Goal: Task Accomplishment & Management: Manage account settings

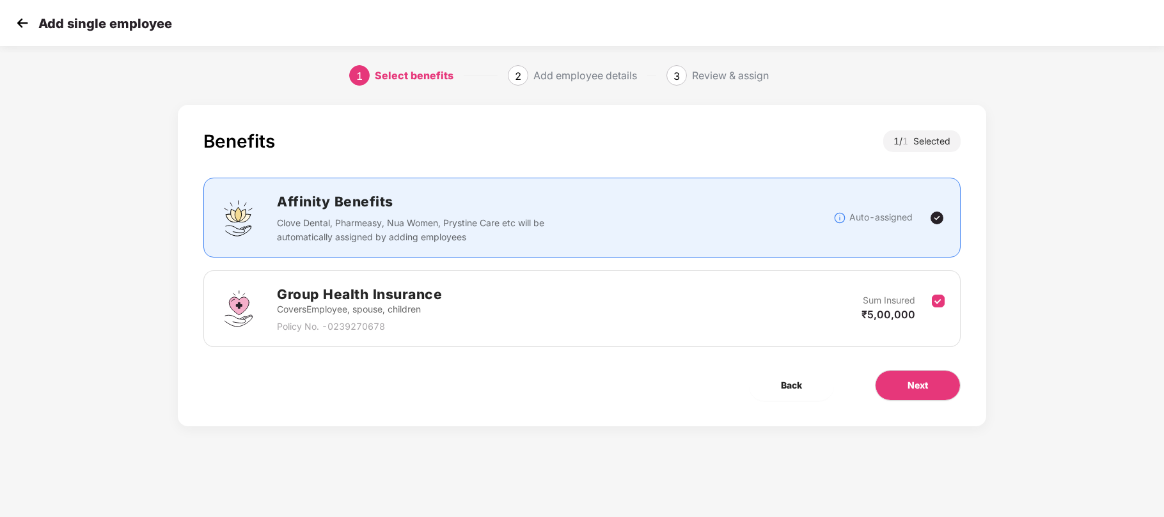
click at [325, 0] on div "Add single employee" at bounding box center [582, 23] width 1164 height 46
click at [18, 22] on img at bounding box center [22, 22] width 19 height 19
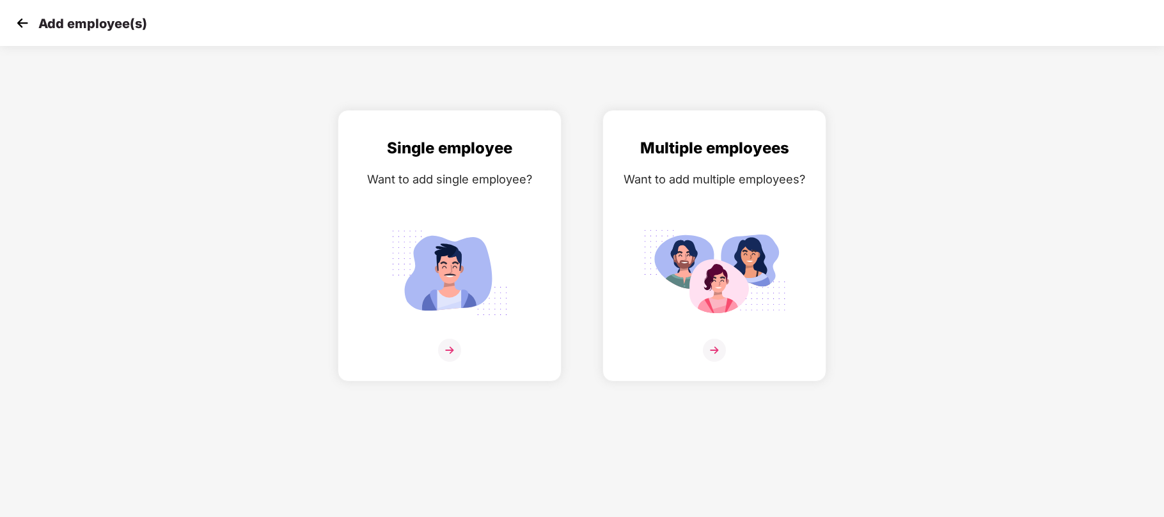
click at [18, 22] on img at bounding box center [22, 22] width 19 height 19
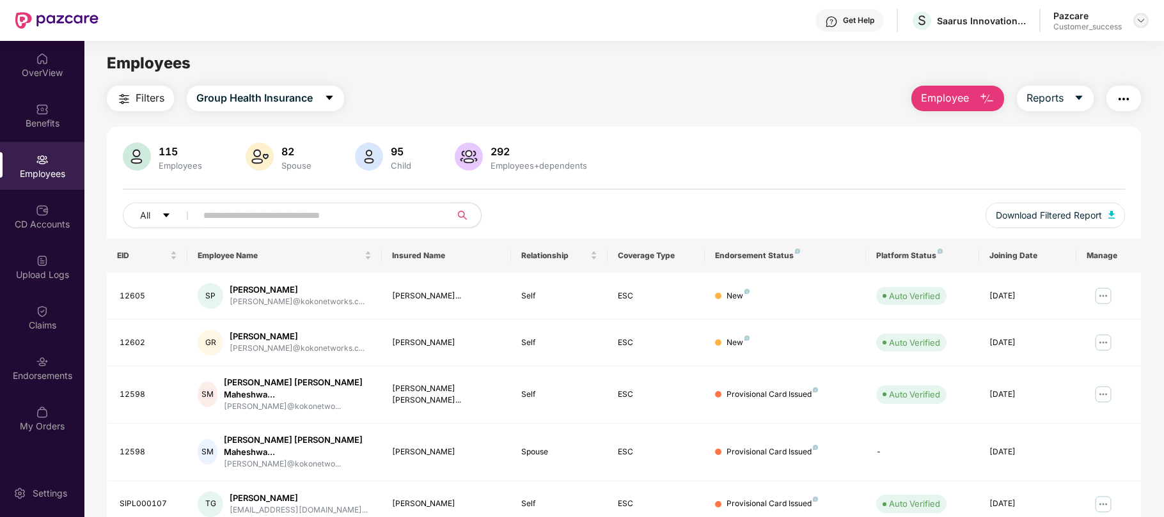
click at [1144, 22] on img at bounding box center [1140, 20] width 10 height 10
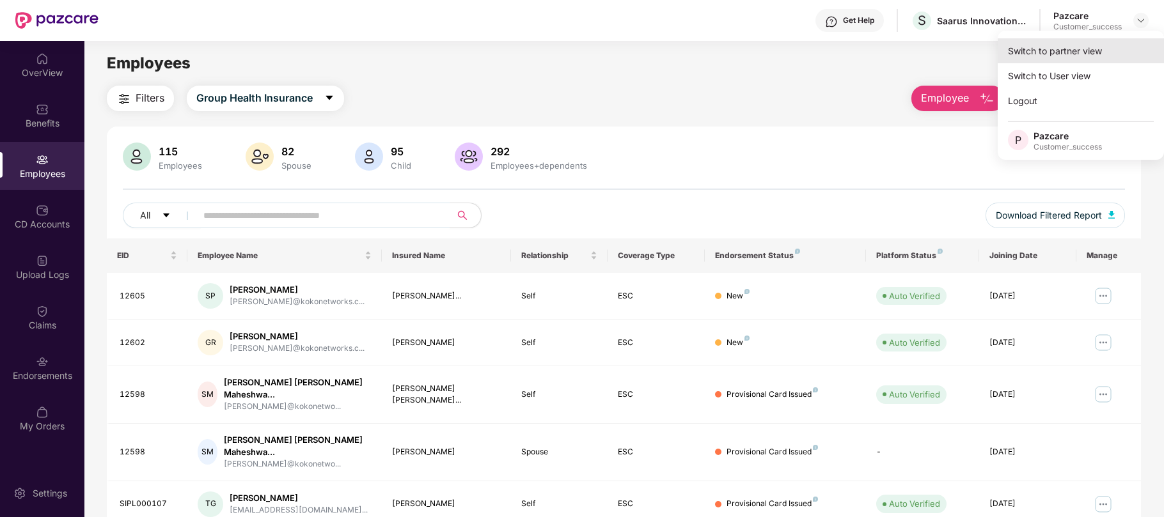
click at [1031, 58] on div "Switch to partner view" at bounding box center [1080, 50] width 166 height 25
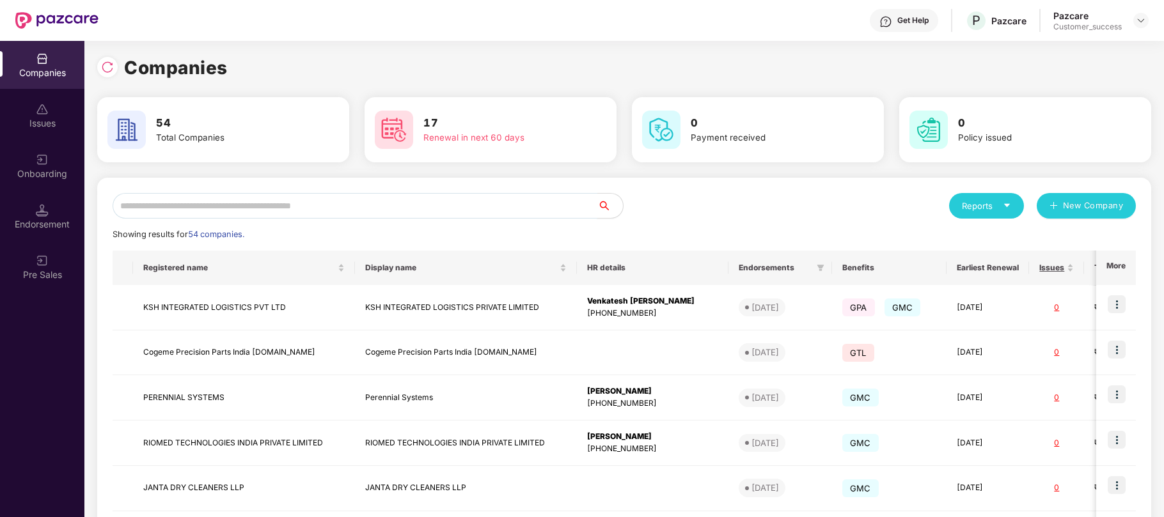
click at [459, 203] on input "text" at bounding box center [355, 206] width 485 height 26
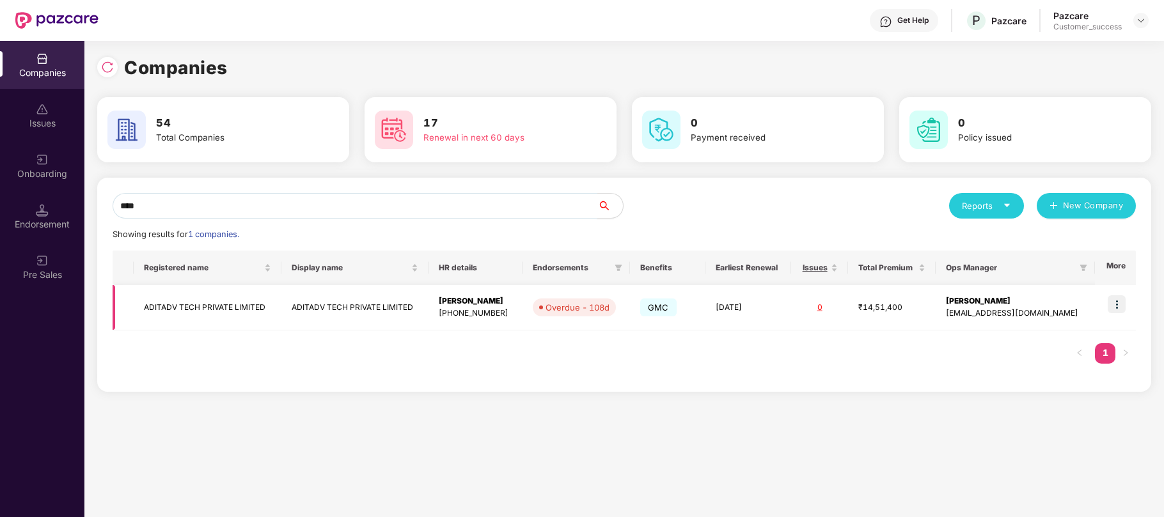
type input "****"
click at [1114, 303] on img at bounding box center [1116, 304] width 18 height 18
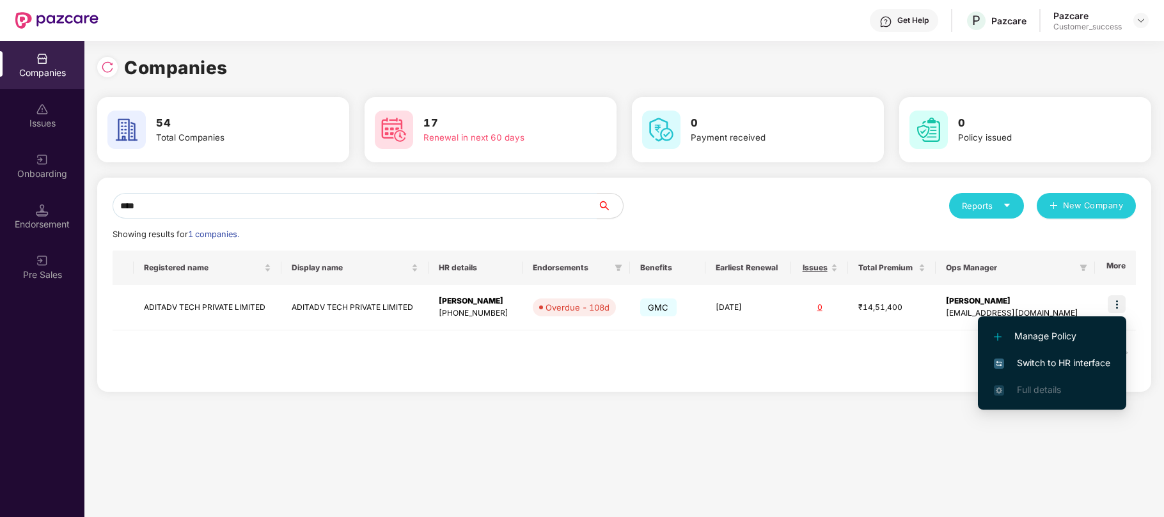
click at [1041, 361] on span "Switch to HR interface" at bounding box center [1052, 363] width 116 height 14
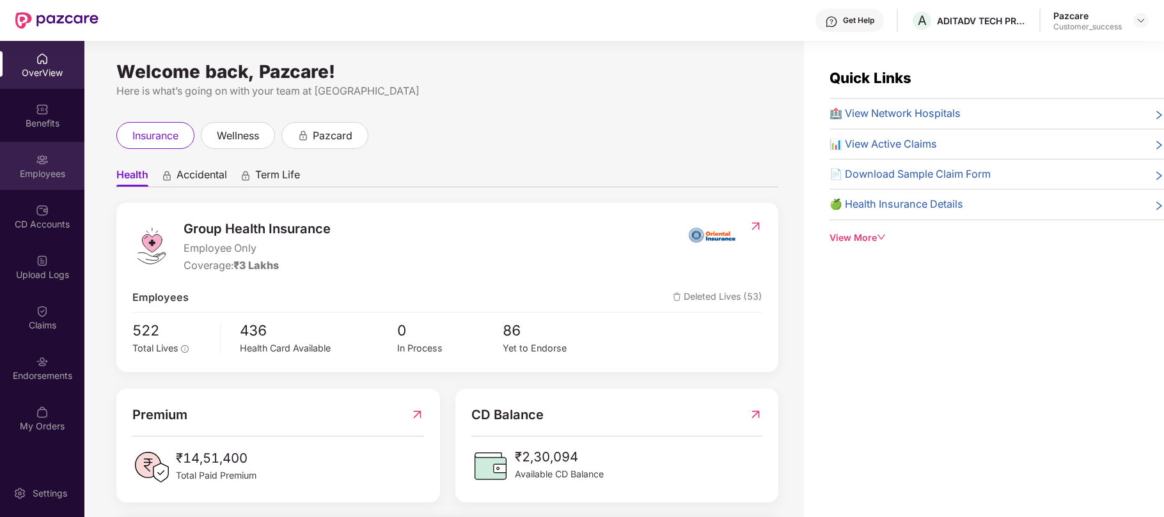
click at [60, 173] on div "Employees" at bounding box center [42, 174] width 84 height 13
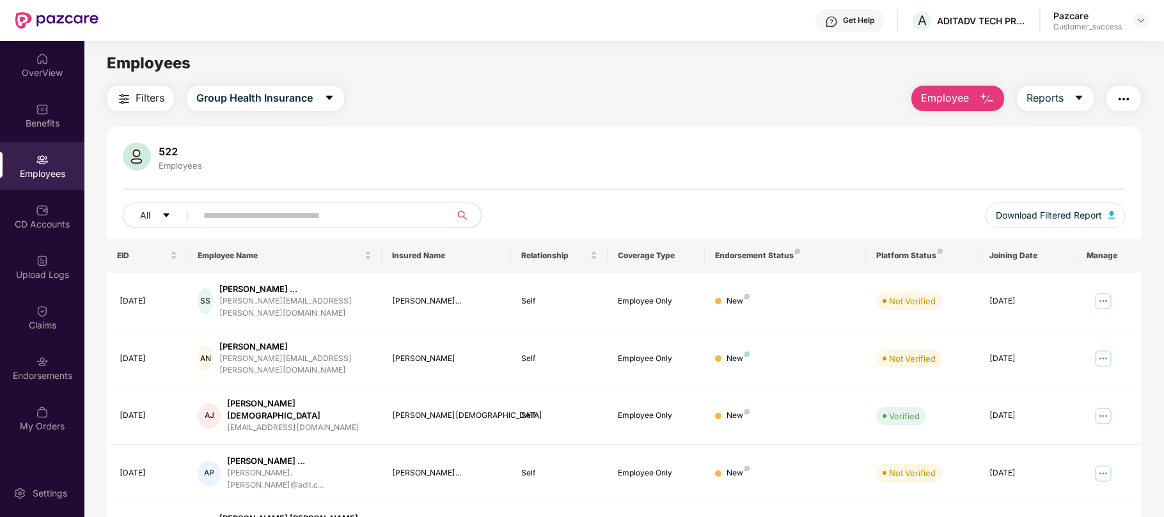
click at [289, 219] on input "text" at bounding box center [318, 215] width 230 height 19
paste input "******"
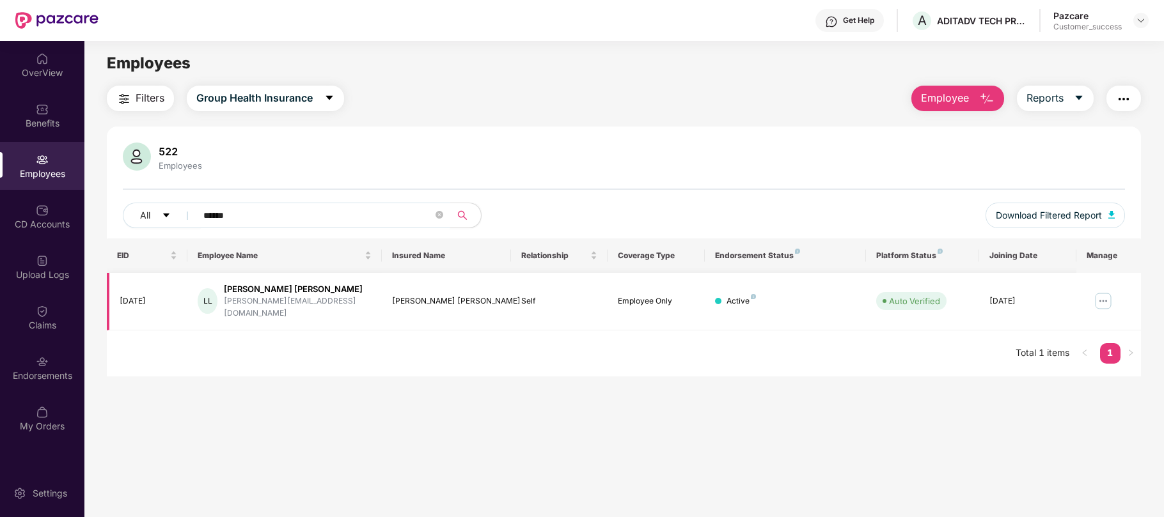
type input "******"
click at [1104, 300] on img at bounding box center [1103, 301] width 20 height 20
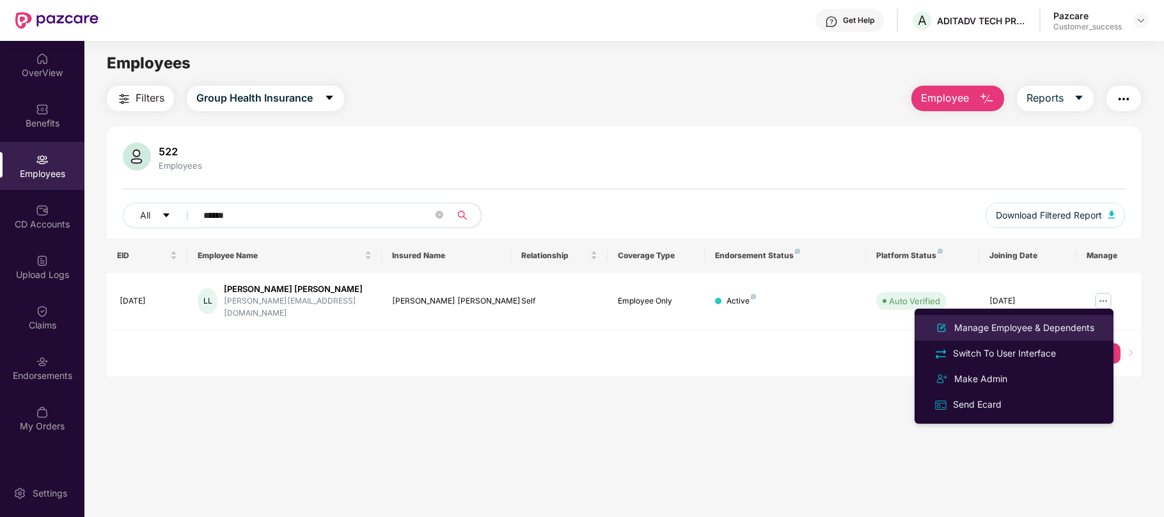
click at [1050, 322] on div "Manage Employee & Dependents" at bounding box center [1023, 328] width 145 height 14
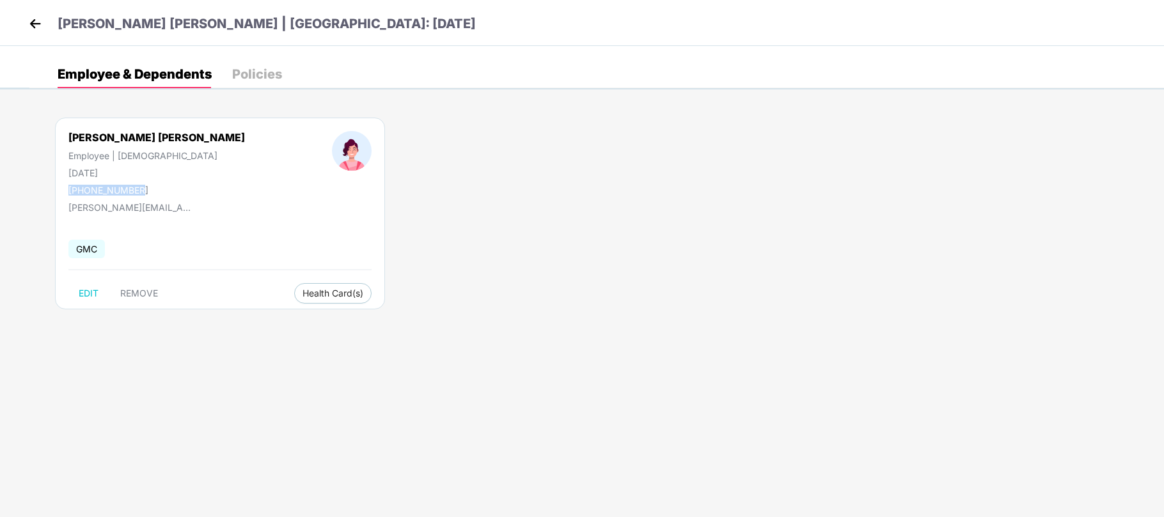
drag, startPoint x: 144, startPoint y: 193, endPoint x: 65, endPoint y: 193, distance: 79.3
click at [65, 193] on div "[PERSON_NAME] [PERSON_NAME] Employee | [DEMOGRAPHIC_DATA] [DATE] [PHONE_NUMBER]" at bounding box center [156, 163] width 263 height 65
copy div "[PHONE_NUMBER]"
click at [36, 27] on img at bounding box center [35, 23] width 19 height 19
click at [31, 26] on img at bounding box center [35, 23] width 19 height 19
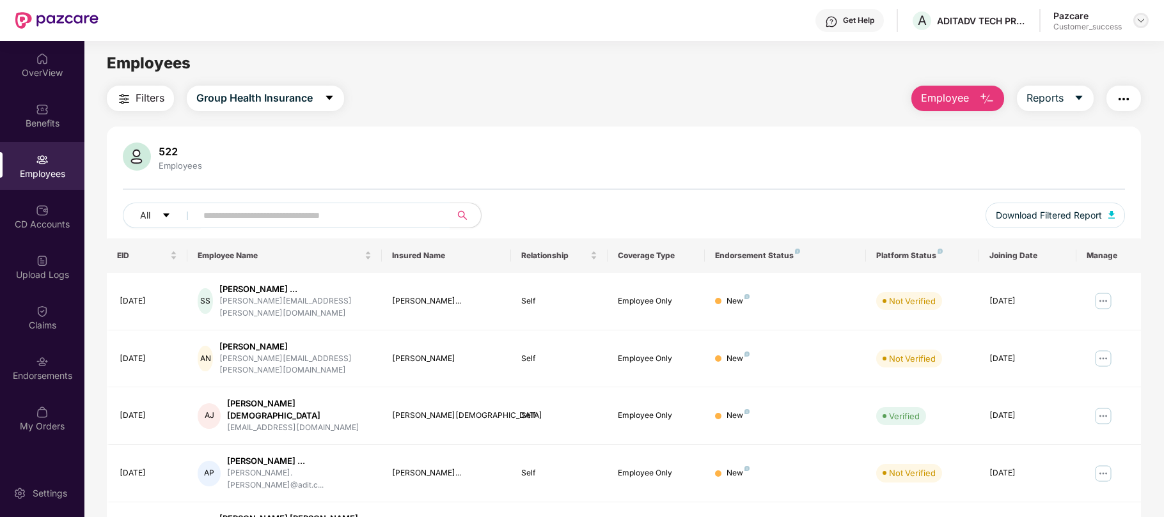
click at [1141, 14] on div at bounding box center [1140, 20] width 15 height 15
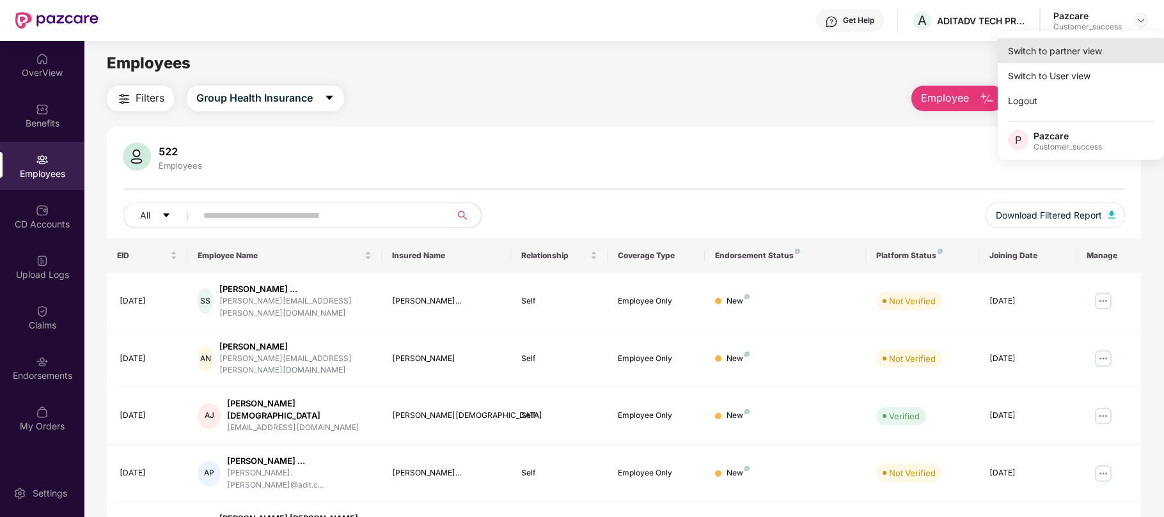
click at [1105, 42] on div "Switch to partner view" at bounding box center [1080, 50] width 166 height 25
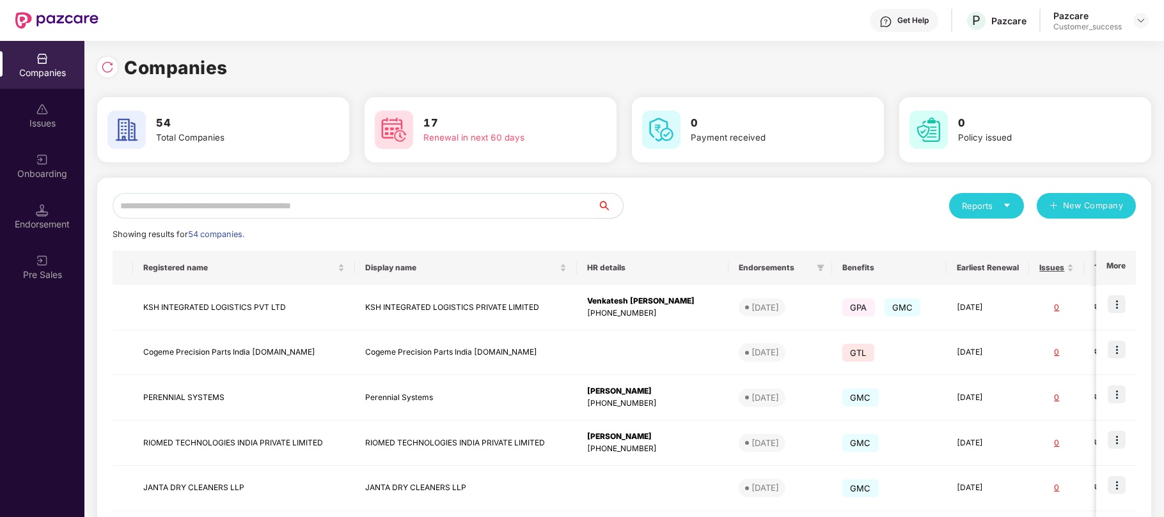
click at [332, 208] on input "text" at bounding box center [355, 206] width 485 height 26
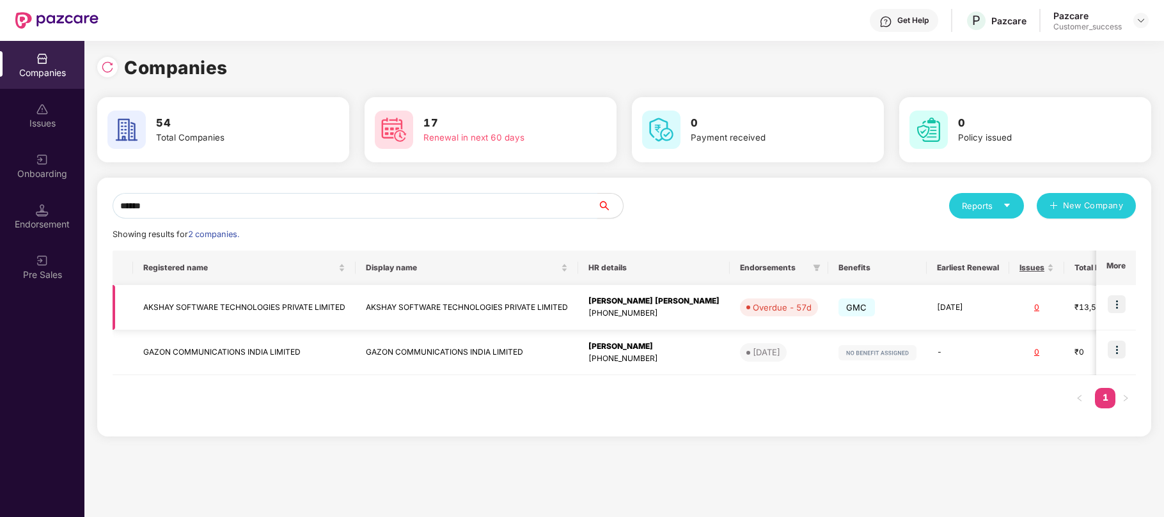
type input "******"
click at [1114, 300] on img at bounding box center [1116, 304] width 18 height 18
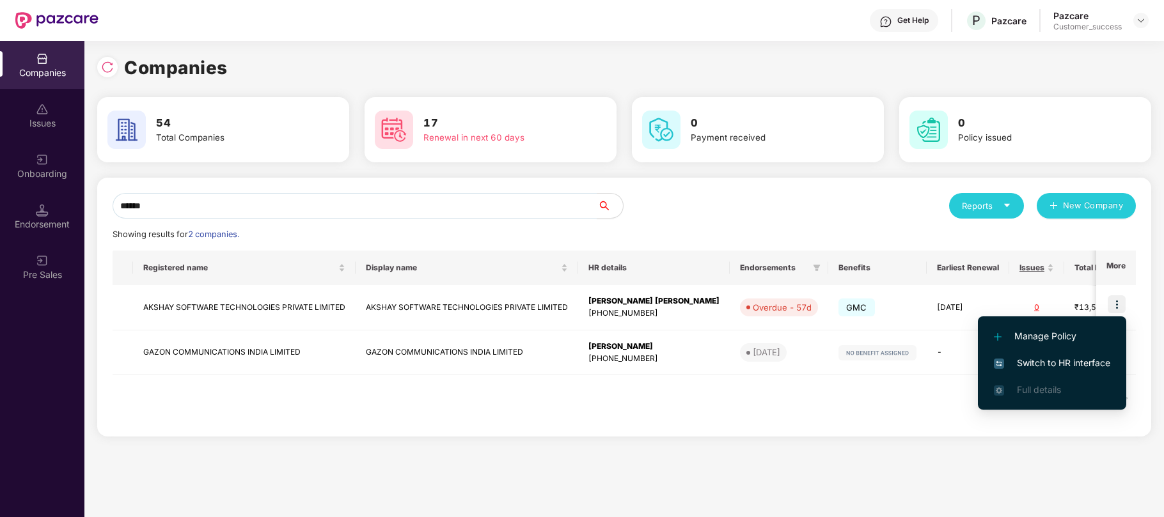
click at [1024, 361] on span "Switch to HR interface" at bounding box center [1052, 363] width 116 height 14
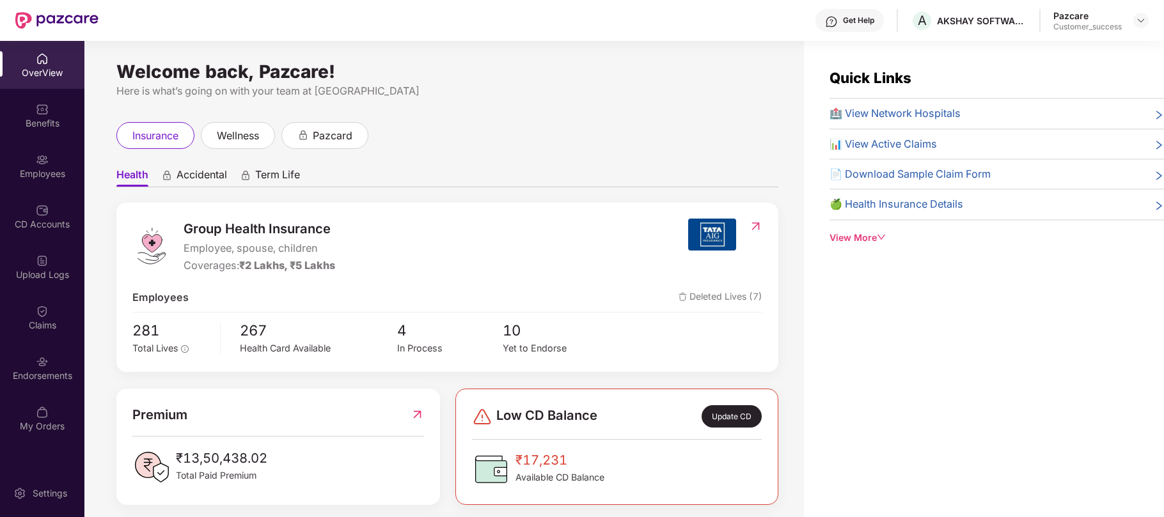
click at [37, 175] on div "Employees" at bounding box center [42, 174] width 84 height 13
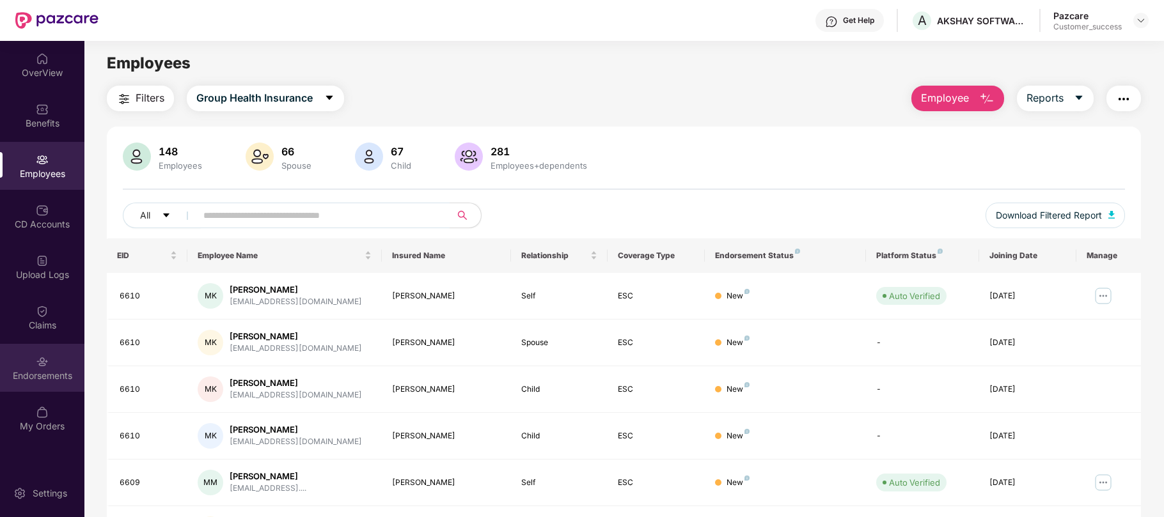
click at [38, 359] on img at bounding box center [42, 361] width 13 height 13
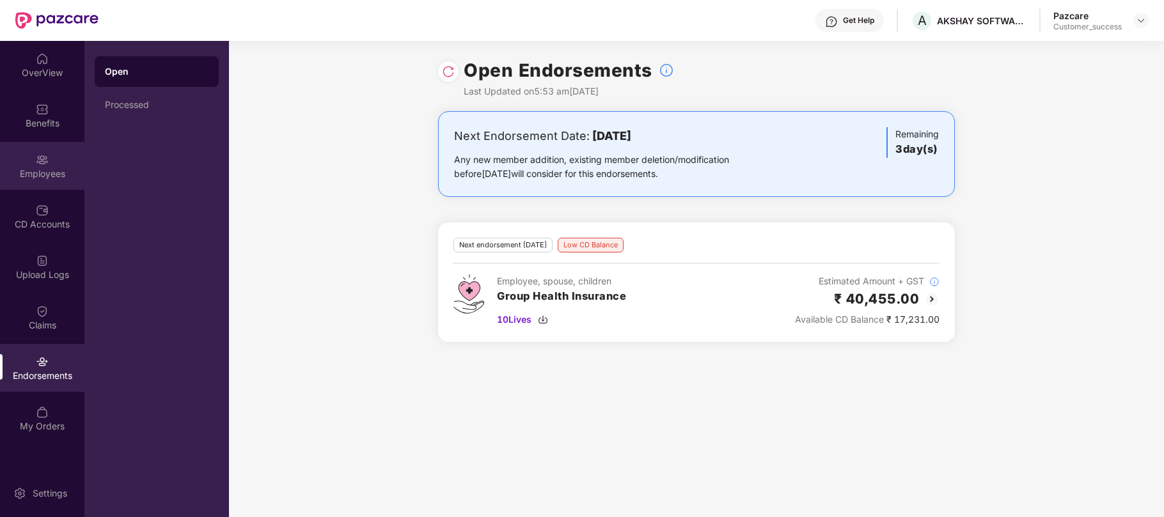
click at [45, 171] on div "Employees" at bounding box center [42, 174] width 84 height 13
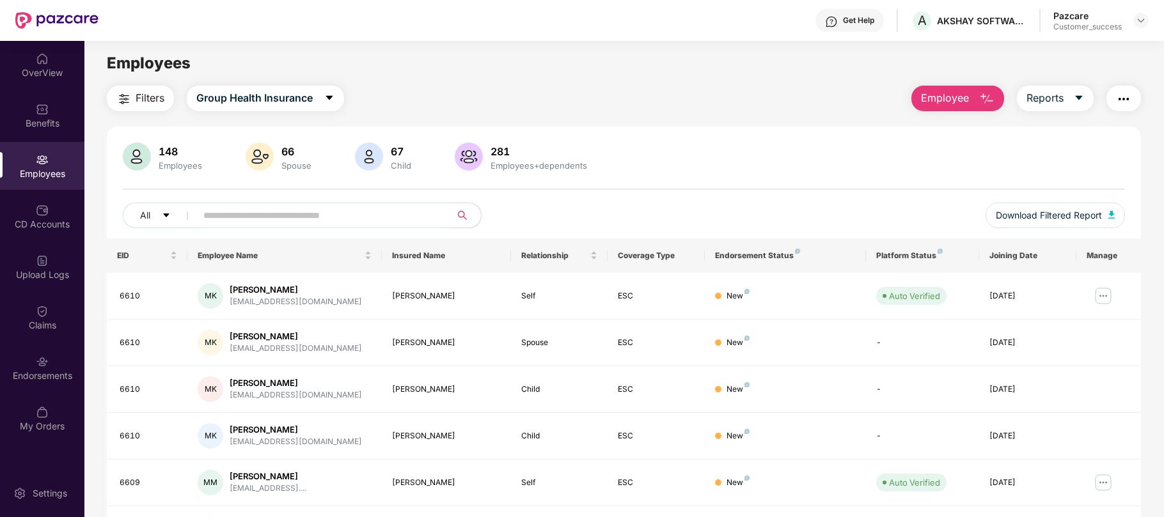
click at [218, 215] on input "text" at bounding box center [318, 215] width 230 height 19
paste input "****"
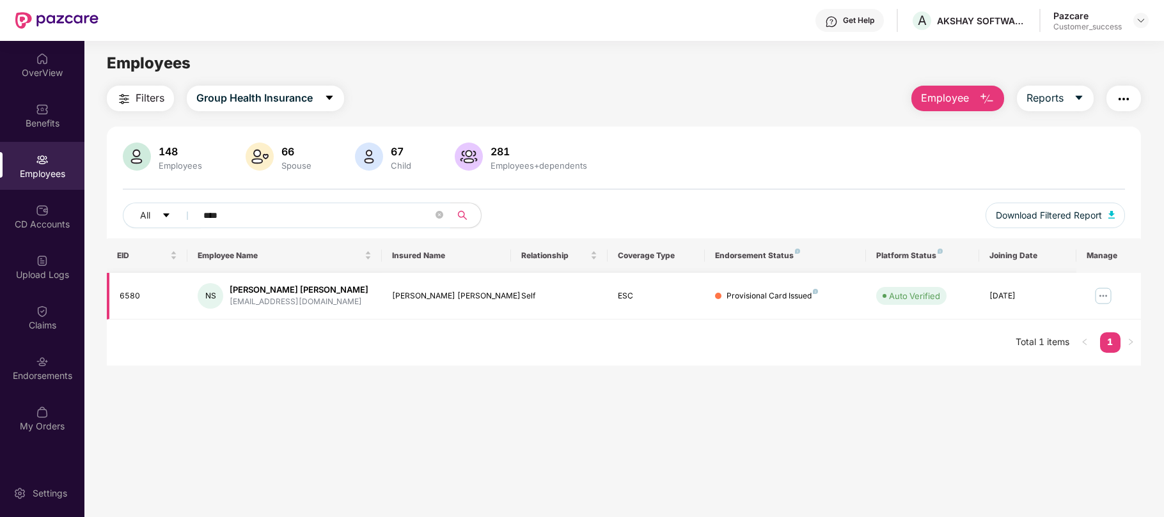
type input "****"
click at [1111, 295] on img at bounding box center [1103, 296] width 20 height 20
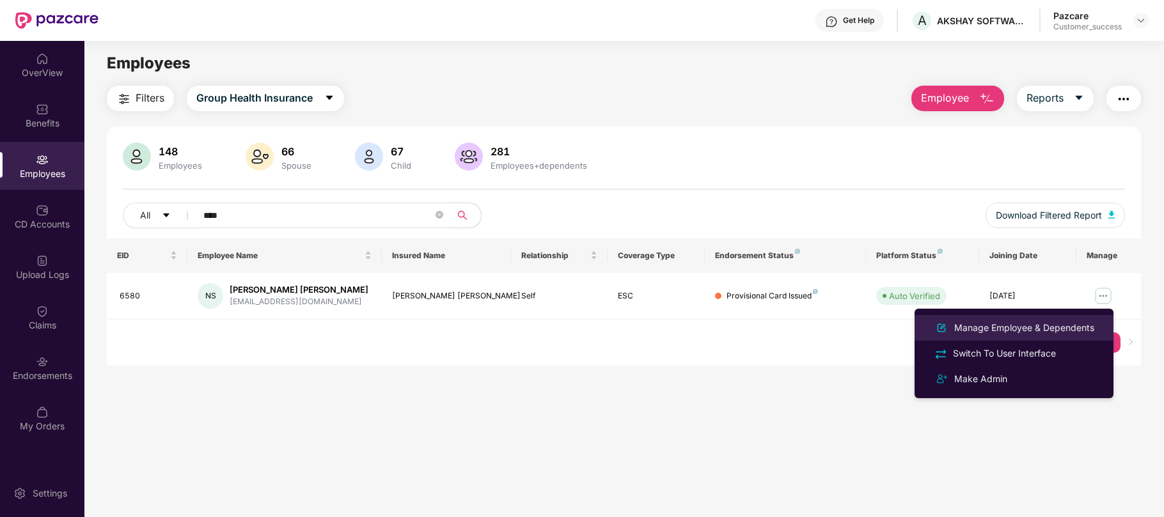
click at [1028, 332] on div "Manage Employee & Dependents" at bounding box center [1023, 328] width 145 height 14
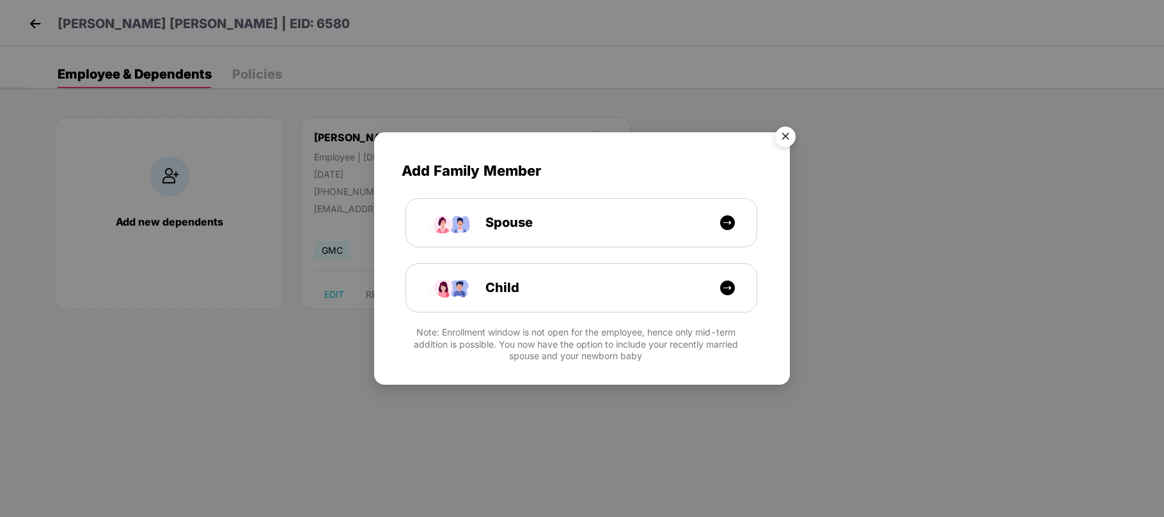
click at [792, 141] on img "Close" at bounding box center [785, 139] width 36 height 36
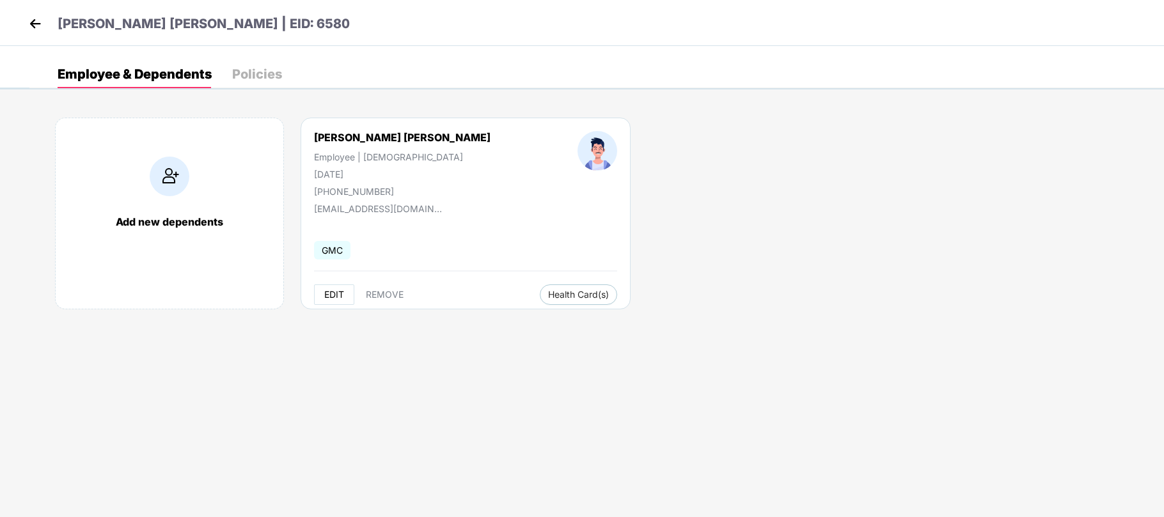
click at [325, 299] on span "EDIT" at bounding box center [334, 295] width 20 height 10
select select "****"
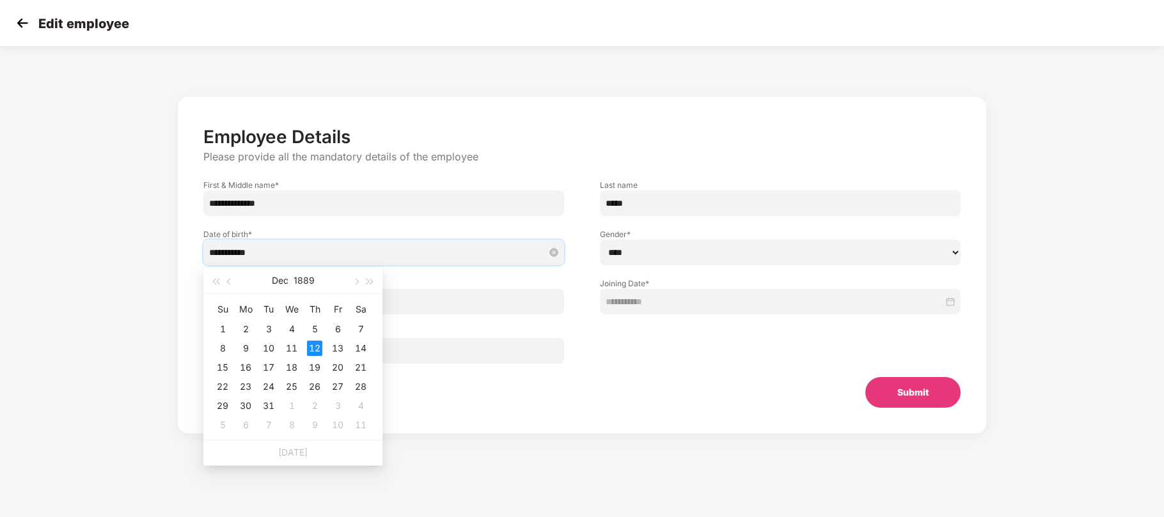
click at [317, 257] on input "**********" at bounding box center [377, 253] width 336 height 14
click at [300, 275] on button "1889" at bounding box center [303, 281] width 21 height 26
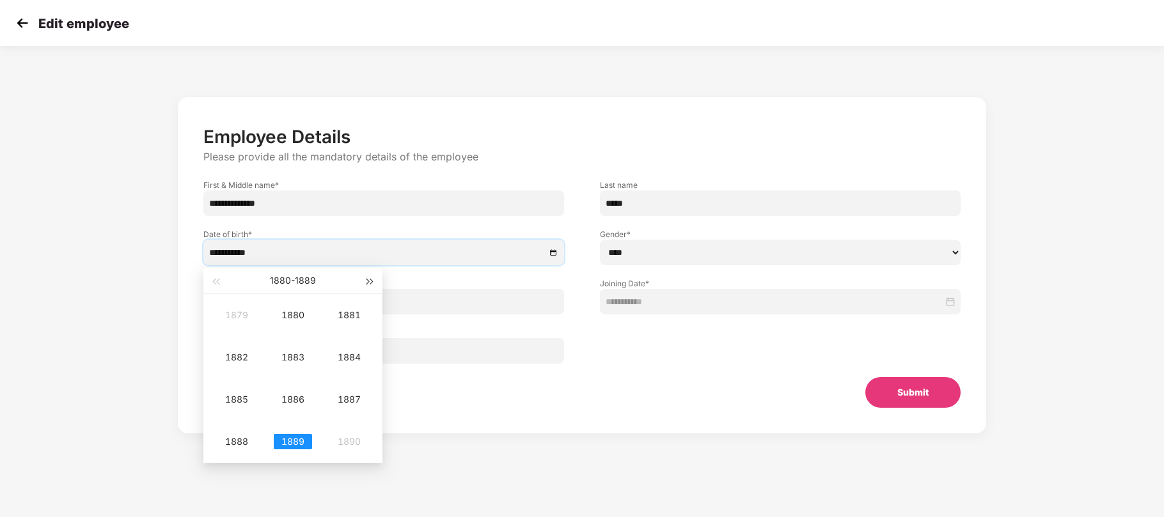
click at [369, 279] on span "button" at bounding box center [370, 282] width 6 height 6
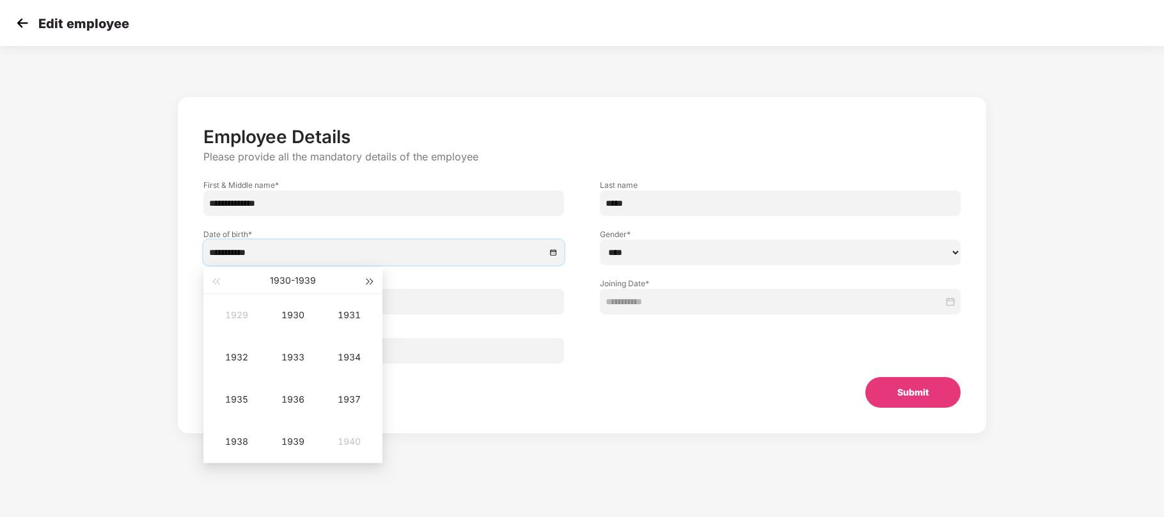
click at [369, 279] on span "button" at bounding box center [370, 282] width 6 height 6
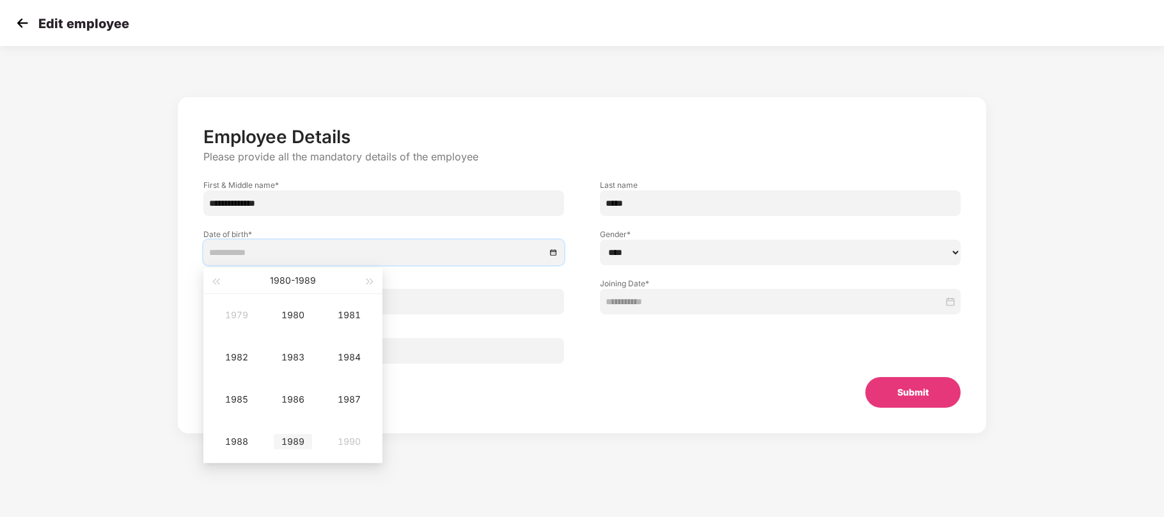
click at [298, 437] on div "1989" at bounding box center [293, 441] width 38 height 15
click at [348, 438] on div "Dec" at bounding box center [349, 441] width 38 height 15
type input "**********"
click at [267, 366] on div "12" at bounding box center [268, 367] width 15 height 15
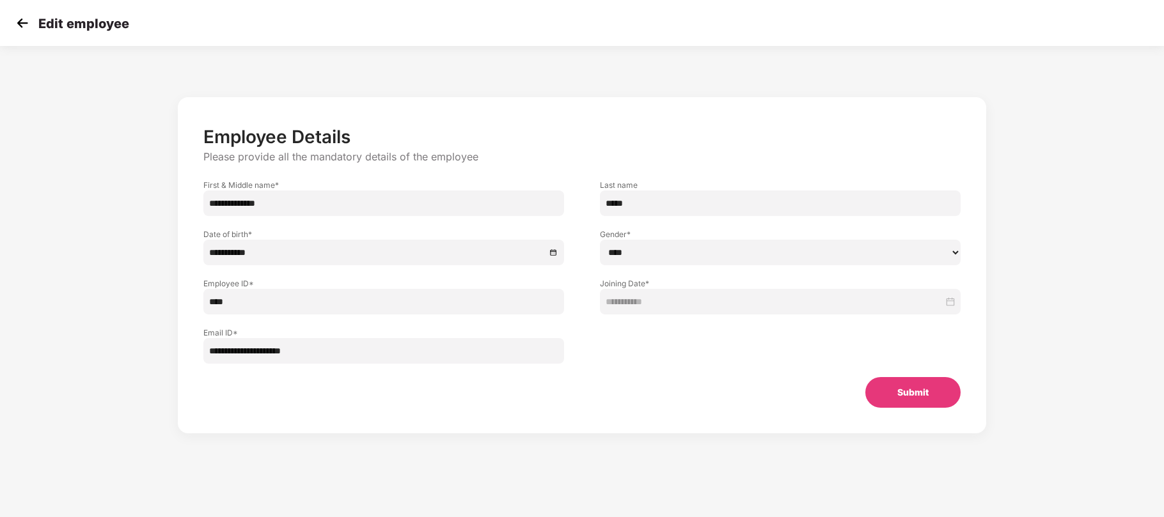
click at [908, 405] on button "Submit" at bounding box center [912, 392] width 95 height 31
